Goal: Transaction & Acquisition: Purchase product/service

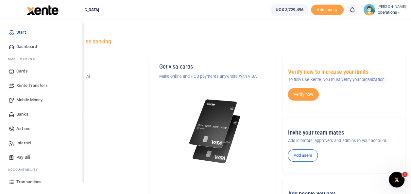
scroll to position [39, 0]
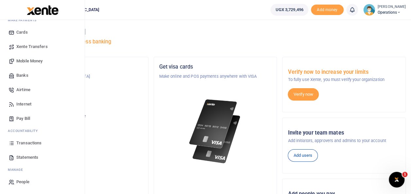
click at [22, 62] on span "Mobile Money" at bounding box center [29, 61] width 26 height 7
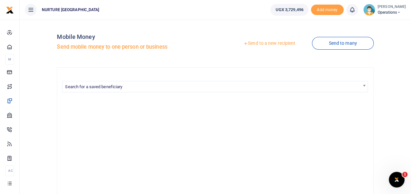
click at [258, 43] on link "Send to a new recipient" at bounding box center [269, 44] width 85 height 12
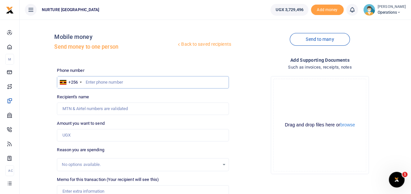
click at [108, 82] on input "text" at bounding box center [143, 82] width 172 height 12
type input "0773116070"
type input "Stella Nangobi"
type input "0773116070"
click at [81, 135] on input "Amount you want to send" at bounding box center [143, 135] width 172 height 12
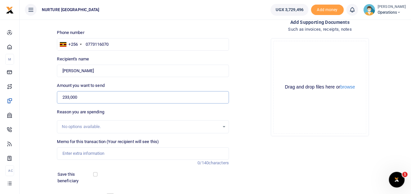
scroll to position [63, 0]
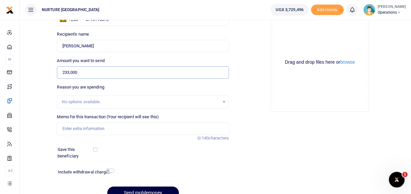
type input "233,000"
click at [112, 127] on input "Memo for this transaction (Your recipient will see this)" at bounding box center [143, 129] width 172 height 12
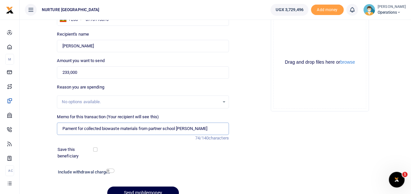
click at [67, 129] on input "Pament for collected biowaste materials from partner school Namuseera Umea" at bounding box center [143, 129] width 172 height 12
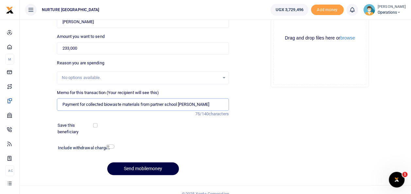
scroll to position [95, 0]
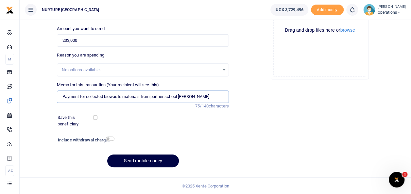
type input "Payment for collected biowaste materials from partner school Namuseera Umea"
click at [107, 139] on input "checkbox" at bounding box center [110, 139] width 9 height 4
checkbox input "true"
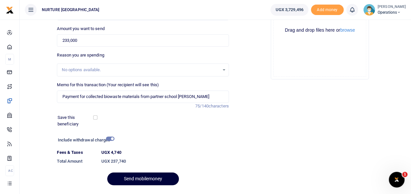
click at [129, 176] on button "Send mobilemoney" at bounding box center [143, 179] width 72 height 13
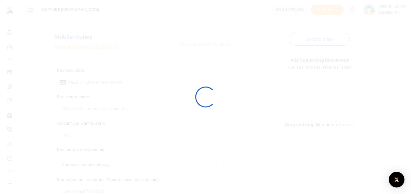
select select
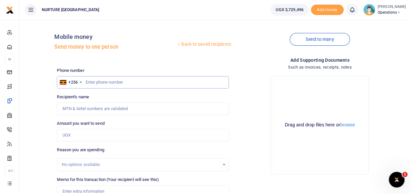
click at [103, 79] on input "text" at bounding box center [143, 82] width 172 height 12
type input "0773116070"
click at [84, 133] on input "Amount you want to send" at bounding box center [143, 135] width 172 height 12
type input "Stella Nangobi"
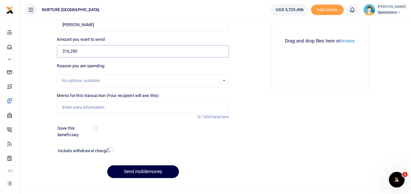
scroll to position [85, 0]
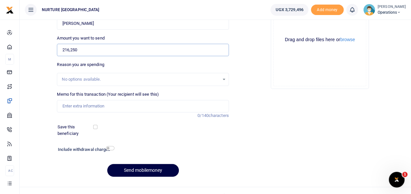
type input "216,250"
click at [131, 107] on input "Memo for this transaction (Your recipient will see this)" at bounding box center [143, 106] width 172 height 12
type input "Payment for collected biowaste materials from partner school Namuseera Umea"
click at [110, 148] on input "checkbox" at bounding box center [110, 148] width 9 height 4
checkbox input "true"
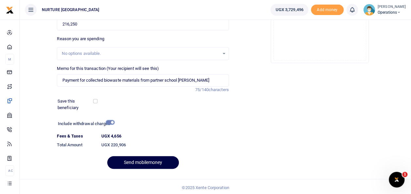
scroll to position [113, 0]
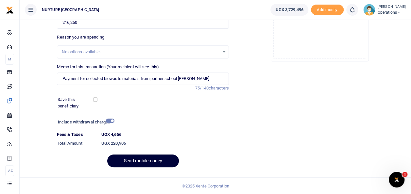
click at [143, 159] on button "Send mobilemoney" at bounding box center [143, 161] width 72 height 13
